Goal: Task Accomplishment & Management: Complete application form

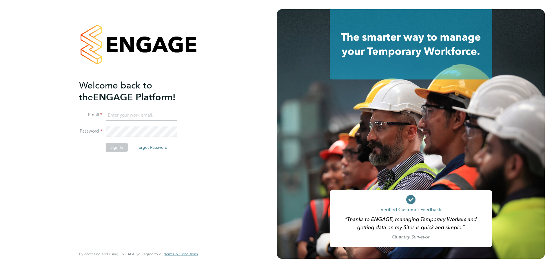
click at [140, 117] on input at bounding box center [142, 115] width 72 height 10
type input "joel.hollinshead@vistry.co.uk"
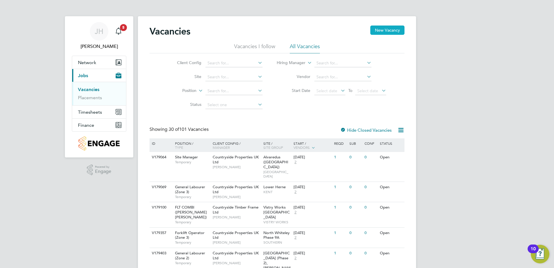
click at [378, 31] on button "New Vacancy" at bounding box center [387, 30] width 34 height 9
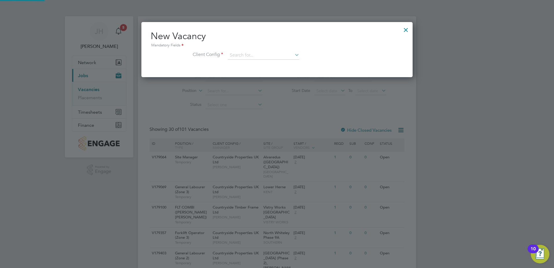
scroll to position [55, 272]
click at [248, 51] on input at bounding box center [264, 55] width 72 height 9
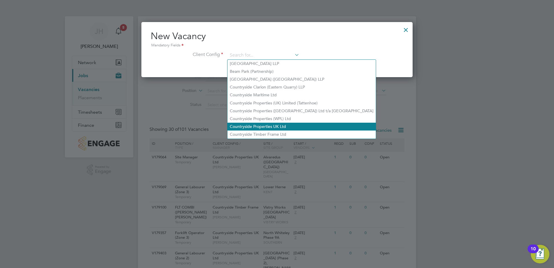
click at [277, 123] on li "Countryside Properties UK Ltd" at bounding box center [302, 127] width 148 height 8
type input "Countryside Properties UK Ltd"
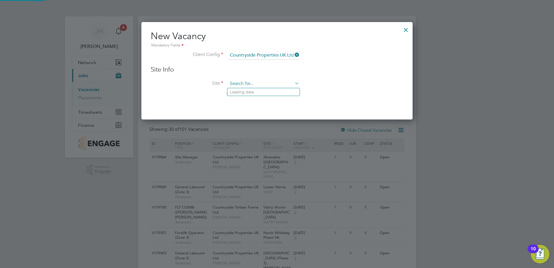
click at [267, 83] on input at bounding box center [264, 83] width 72 height 9
click at [253, 90] on li "T h e Hem" at bounding box center [264, 92] width 73 height 8
type input "The Hem"
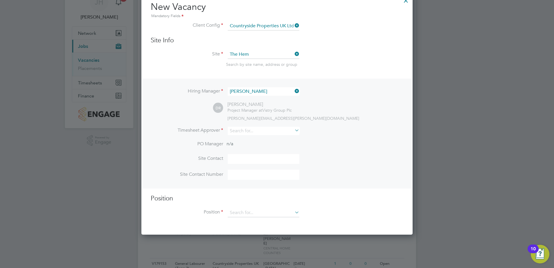
scroll to position [87, 0]
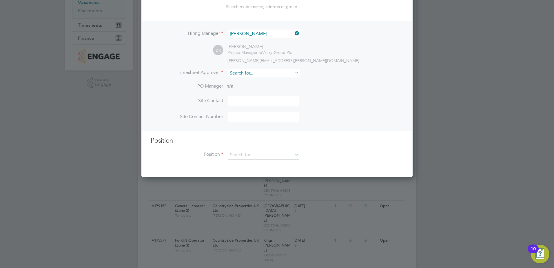
click at [258, 75] on input at bounding box center [264, 73] width 72 height 8
click at [259, 88] on li "[PERSON_NAME]" at bounding box center [264, 89] width 72 height 8
type input "[PERSON_NAME]"
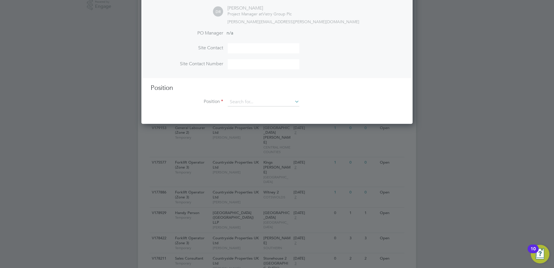
scroll to position [174, 0]
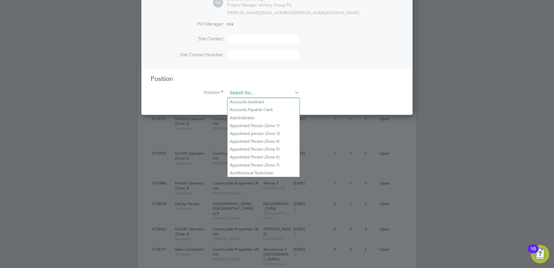
click at [259, 94] on input at bounding box center [264, 93] width 72 height 9
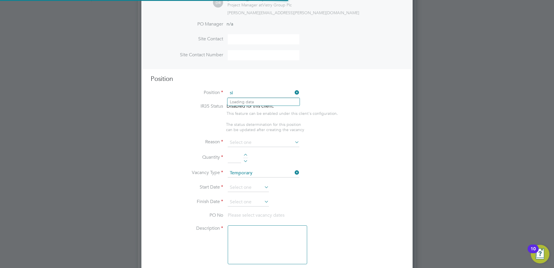
scroll to position [836, 272]
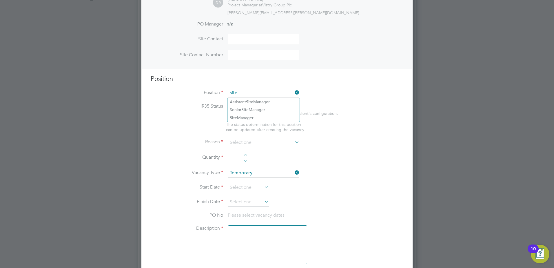
type input "site"
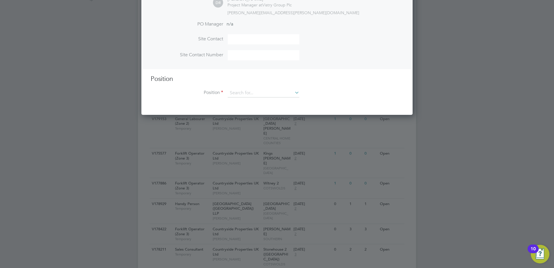
scroll to position [267, 272]
click at [243, 94] on input at bounding box center [264, 93] width 72 height 9
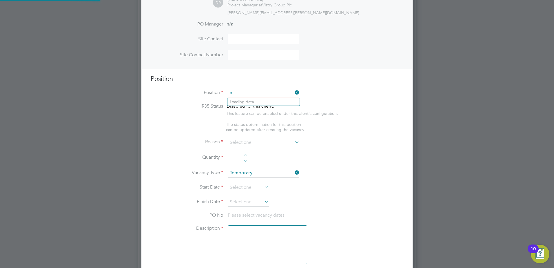
scroll to position [836, 272]
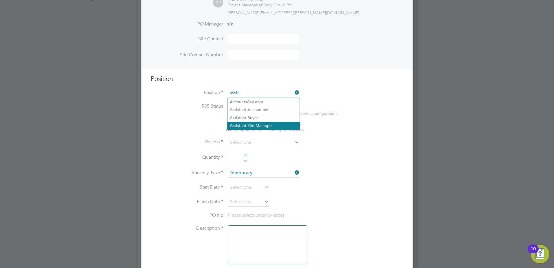
type input "Assistant Site Manager"
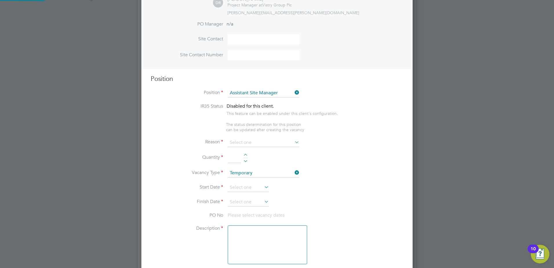
type textarea "• Loremipsum dol sitamet cons adi elitseddoeiu temp incid utlab etdolor ma aliq…"
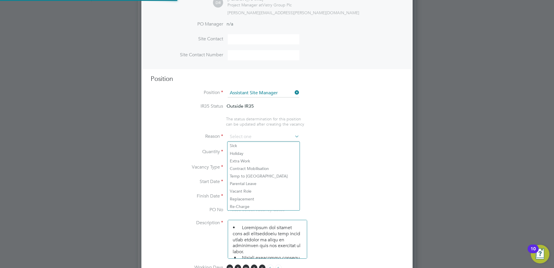
scroll to position [17, 30]
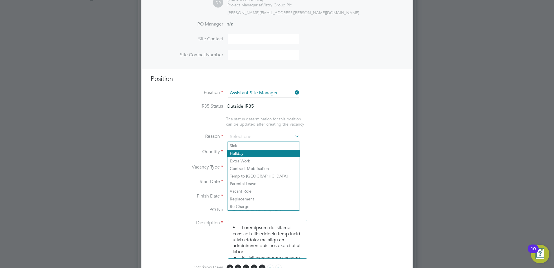
click at [245, 153] on li "Holiday" at bounding box center [264, 154] width 72 height 8
type input "Holiday"
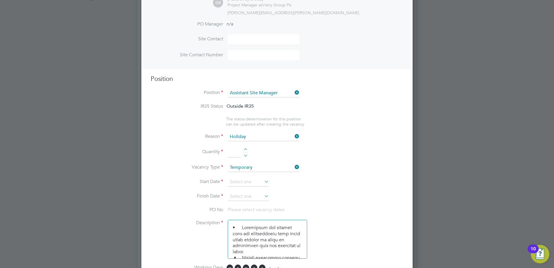
click at [246, 150] on div at bounding box center [245, 150] width 5 height 4
type input "1"
click at [251, 177] on li "Vacancy Type Temporary" at bounding box center [277, 170] width 253 height 14
click at [251, 180] on input at bounding box center [248, 182] width 41 height 9
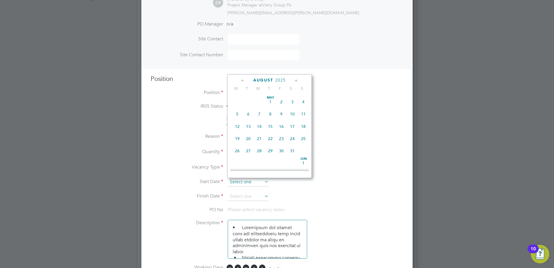
scroll to position [226, 0]
click at [248, 126] on span "26" at bounding box center [248, 120] width 11 height 11
type input "[DATE]"
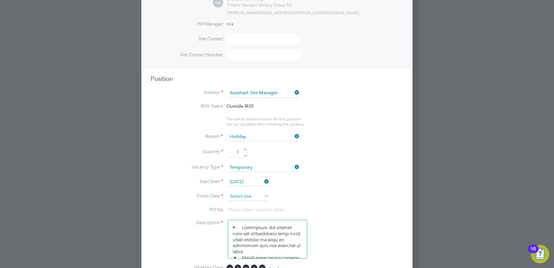
click at [247, 195] on input at bounding box center [248, 196] width 41 height 9
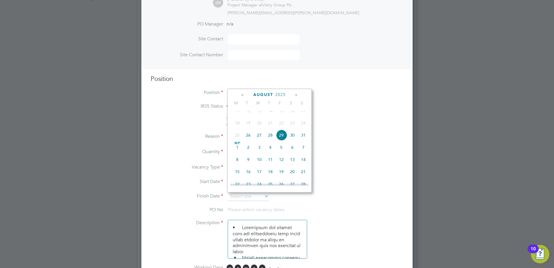
click at [281, 151] on span "5" at bounding box center [281, 147] width 11 height 11
type input "[DATE]"
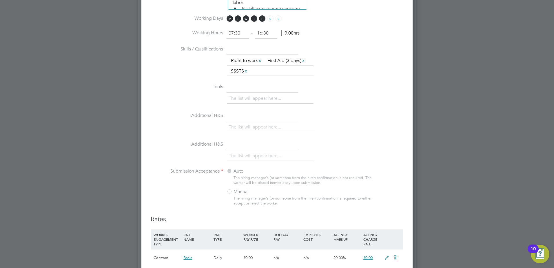
scroll to position [551, 0]
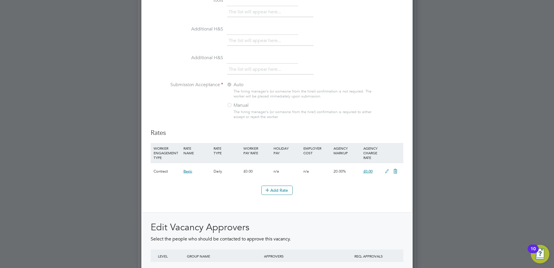
click at [383, 169] on icon at bounding box center [386, 171] width 7 height 5
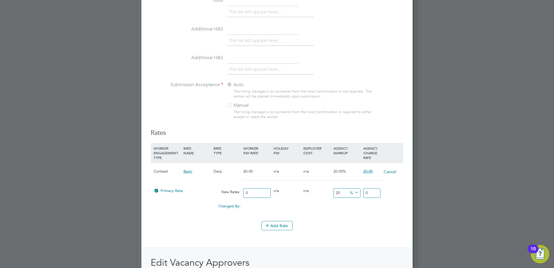
scroll to position [906, 272]
drag, startPoint x: 371, startPoint y: 193, endPoint x: 358, endPoint y: 193, distance: 13.1
click at [358, 193] on div "Primary Rate New Rates: 0 0 n/a 0 n/a 20 0 % 0" at bounding box center [277, 192] width 253 height 15
type input "2"
type input "0"
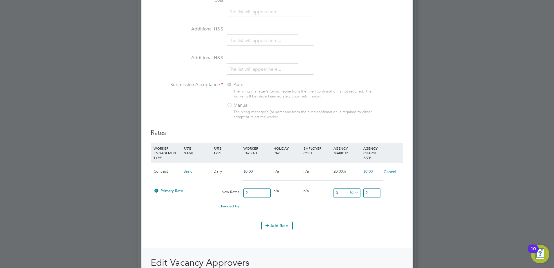
type input "29"
type input "14650"
type input "295"
click at [353, 192] on icon at bounding box center [353, 192] width 0 height 8
click at [345, 191] on input "14650" at bounding box center [347, 193] width 27 height 10
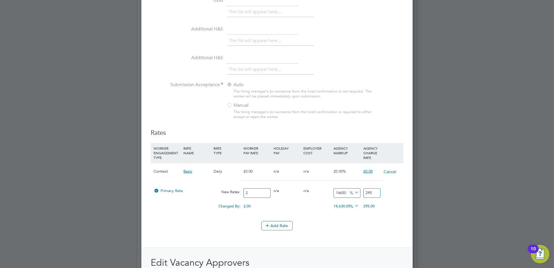
drag, startPoint x: 347, startPoint y: 191, endPoint x: 285, endPoint y: 185, distance: 62.9
click at [285, 185] on div "Primary Rate New Rates: 2 0 n/a 0 n/a 14650 293 % 295" at bounding box center [277, 192] width 253 height 15
type input "2"
type input "2.04"
type input "20"
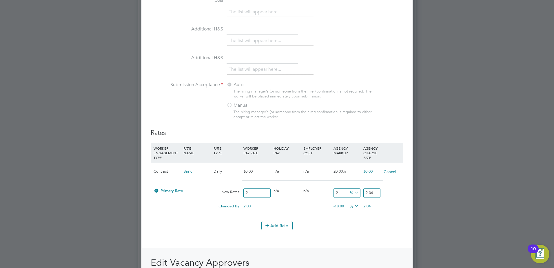
type input "2.4"
type input "20"
drag, startPoint x: 266, startPoint y: 193, endPoint x: 216, endPoint y: 191, distance: 50.2
click at [216, 191] on div "Primary Rate New Rates: 2 0 n/a 0 n/a 20 0.4 % 2.4" at bounding box center [277, 192] width 253 height 15
type input "25"
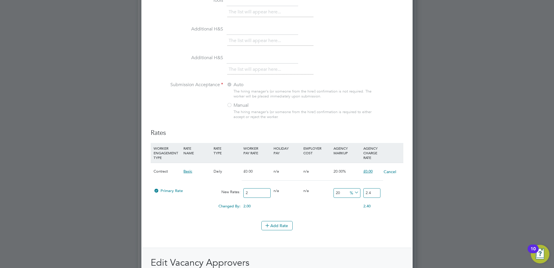
type input "30"
type input "250"
type input "300"
type input "250"
click at [347, 193] on input "20" at bounding box center [347, 193] width 27 height 10
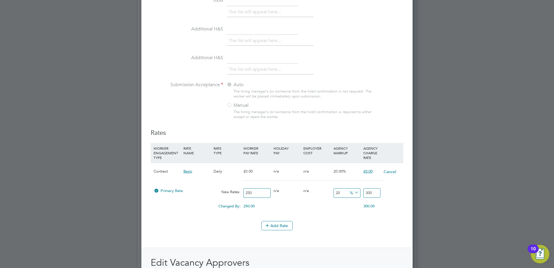
type input "2"
type input "255"
type input "1"
type input "252.5"
type input "18"
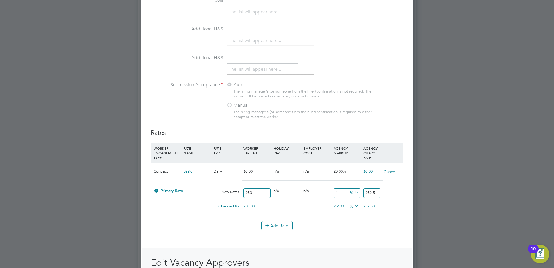
type input "295"
type input "18"
click at [351, 223] on div "Add Rate" at bounding box center [277, 225] width 253 height 9
click at [258, 192] on input "250" at bounding box center [256, 193] width 27 height 10
type input "25"
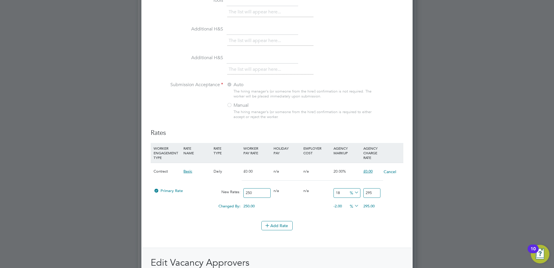
type input "29.5"
type input "251"
type input "296.18"
type input "25"
type input "29.5"
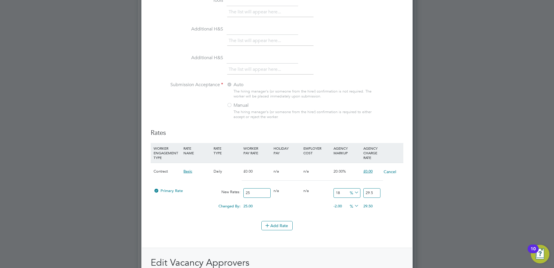
type input "250"
type input "295"
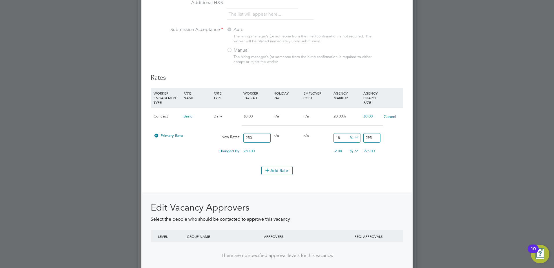
scroll to position [659, 0]
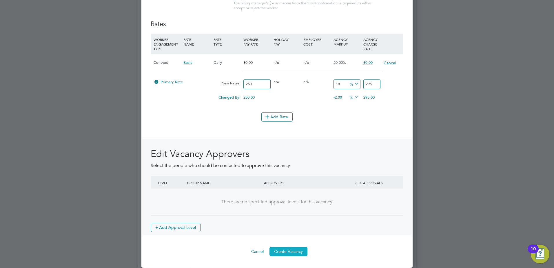
click at [294, 252] on button "Create Vacancy" at bounding box center [289, 251] width 38 height 9
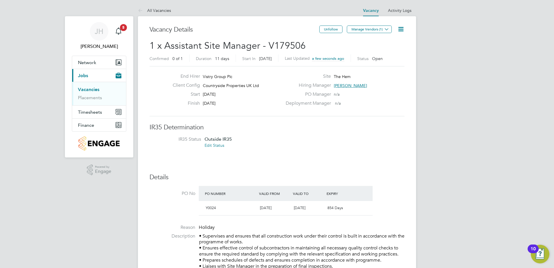
click at [401, 30] on icon at bounding box center [400, 29] width 7 height 7
click at [391, 42] on li "Edit Vacancy e" at bounding box center [387, 43] width 34 height 8
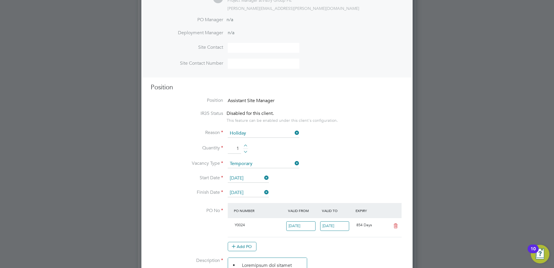
scroll to position [203, 0]
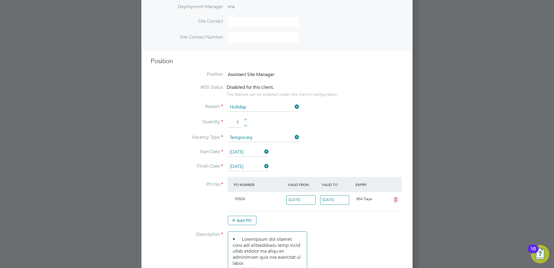
click at [266, 79] on li "Position Assistant Site Manager" at bounding box center [277, 77] width 253 height 13
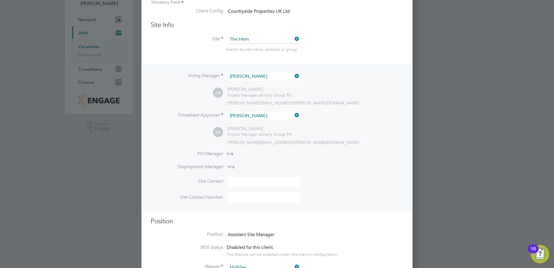
scroll to position [0, 0]
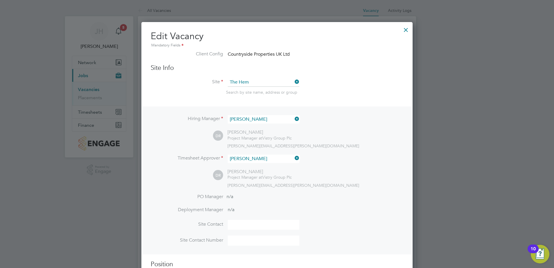
click at [406, 30] on div at bounding box center [406, 28] width 10 height 10
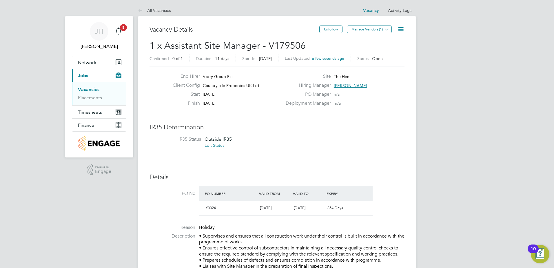
click at [403, 30] on icon at bounding box center [400, 29] width 7 height 7
click at [387, 49] on li "Update Status" at bounding box center [387, 51] width 34 height 8
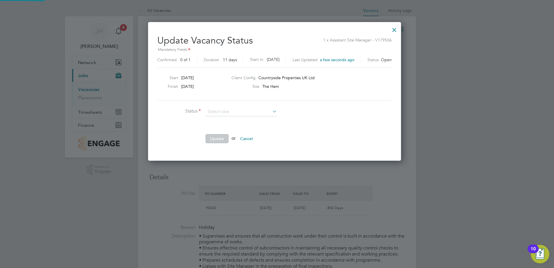
scroll to position [9, 166]
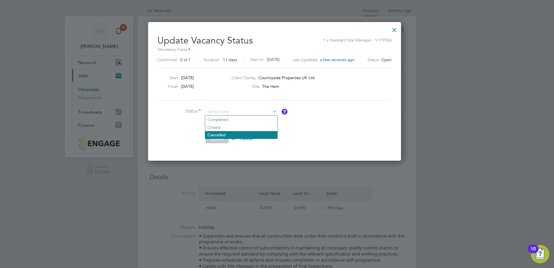
click at [231, 134] on li "Cancelled" at bounding box center [241, 135] width 72 height 8
type input "Cancelled"
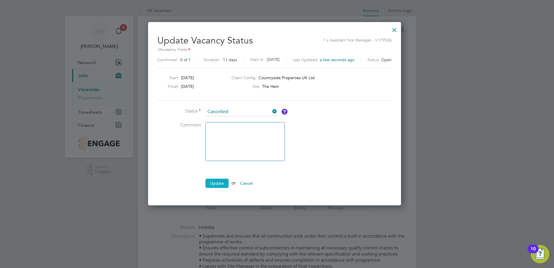
click at [217, 182] on button "Update" at bounding box center [216, 183] width 23 height 9
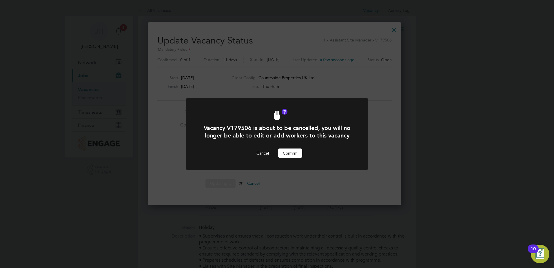
click at [294, 153] on button "Confirm" at bounding box center [290, 152] width 24 height 9
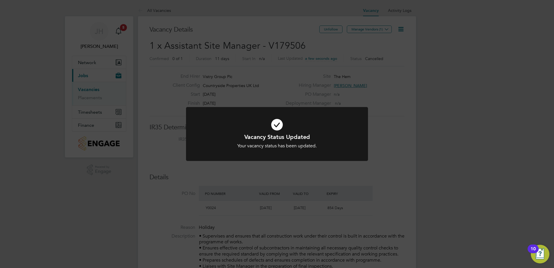
click at [254, 81] on div "Vacancy Status Updated Your vacancy status has been updated. Cancel Okay" at bounding box center [277, 134] width 554 height 268
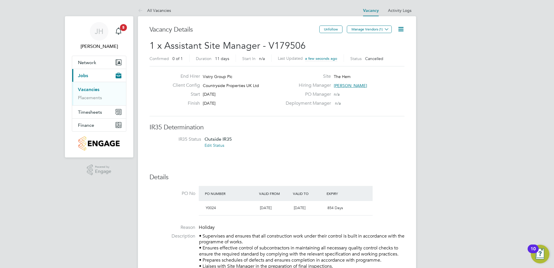
click at [95, 89] on link "Vacancies" at bounding box center [88, 90] width 21 height 6
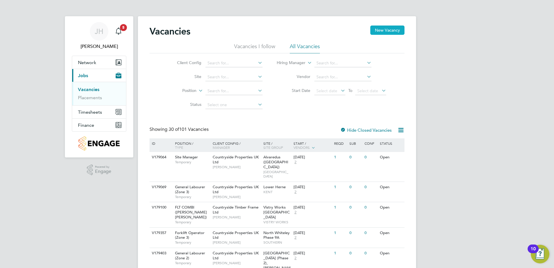
click at [380, 27] on button "New Vacancy" at bounding box center [387, 30] width 34 height 9
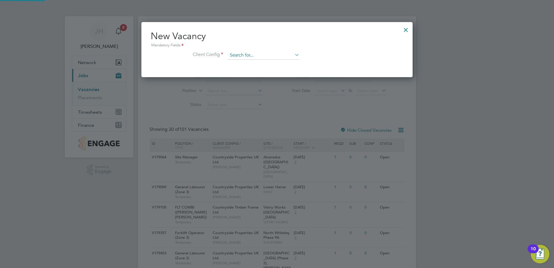
click at [262, 56] on input at bounding box center [264, 55] width 72 height 9
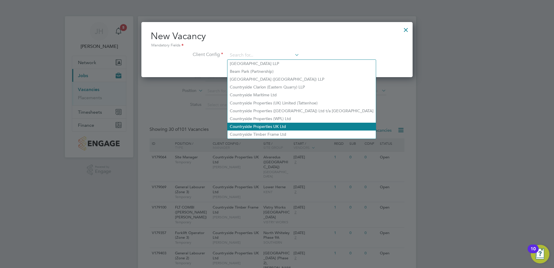
click at [273, 124] on li "Countryside Properties UK Ltd" at bounding box center [302, 127] width 148 height 8
type input "Countryside Properties UK Ltd"
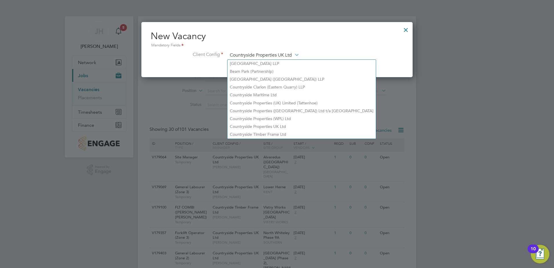
scroll to position [98, 272]
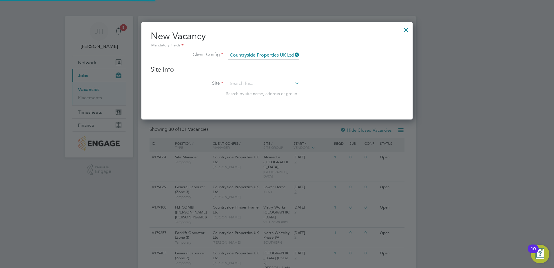
click at [262, 79] on div "Site Info Site Search by site name, address or group" at bounding box center [277, 86] width 253 height 43
click at [262, 84] on input at bounding box center [264, 83] width 72 height 9
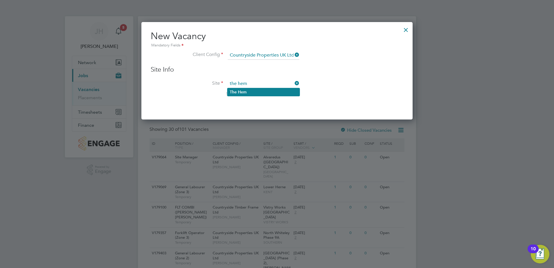
click at [261, 91] on li "The Hem" at bounding box center [264, 92] width 72 height 8
type input "The Hem"
